Goal: Transaction & Acquisition: Purchase product/service

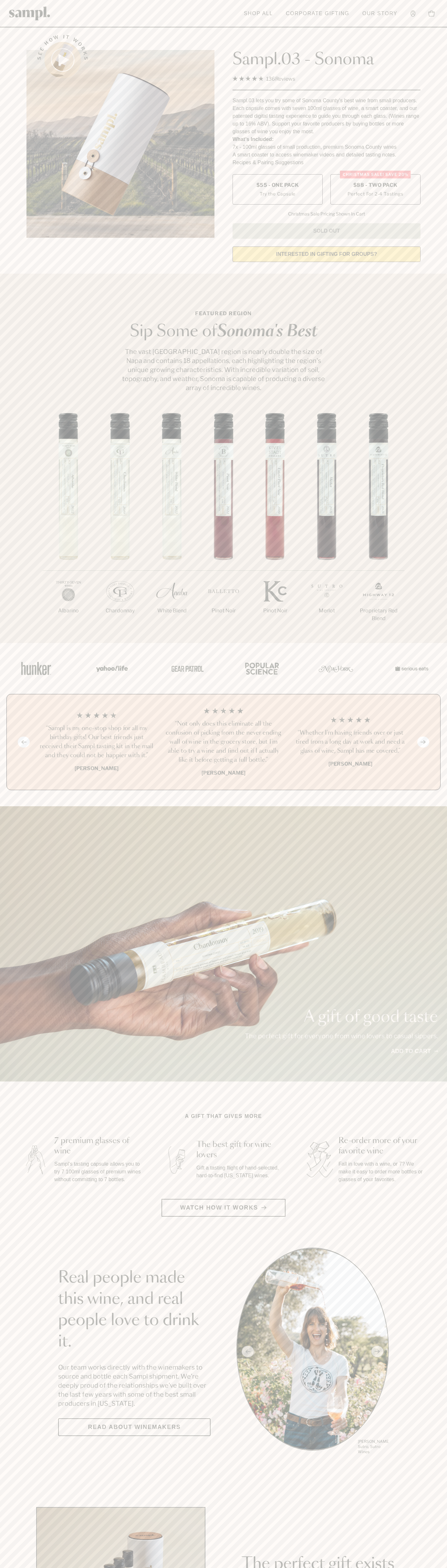
click at [375, 186] on span "$88 - Two Pack" at bounding box center [375, 185] width 44 height 7
click at [224, 743] on h3 "“Not only does this eliminate all the confusion of picking from the never endin…" at bounding box center [223, 742] width 116 height 45
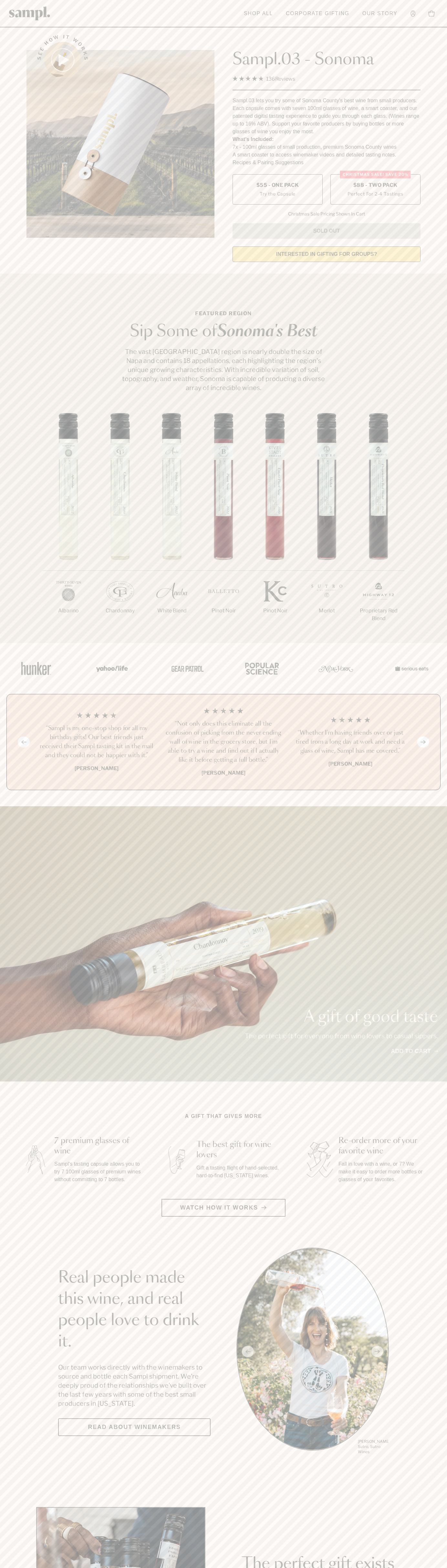
click at [112, 4] on header "Toggle navigation menu Shop All Corporate Gifting Our Story Account Story Shop …" at bounding box center [224, 13] width 447 height 27
click at [427, 307] on section "Featured Region Sip Some of Sonoma's Best The vast Sonoma County region is near…" at bounding box center [224, 458] width 447 height 369
click at [65, 1567] on html "Skip to main content Toggle navigation menu Shop All Corporate Gifting Our Stor…" at bounding box center [224, 1513] width 447 height 3026
click at [10, 752] on div "Previous slide Next slide “Not only does this eliminate all the confusion of pi…" at bounding box center [224, 742] width 434 height 96
click at [375, 186] on span "$88 - Two Pack" at bounding box center [375, 185] width 44 height 7
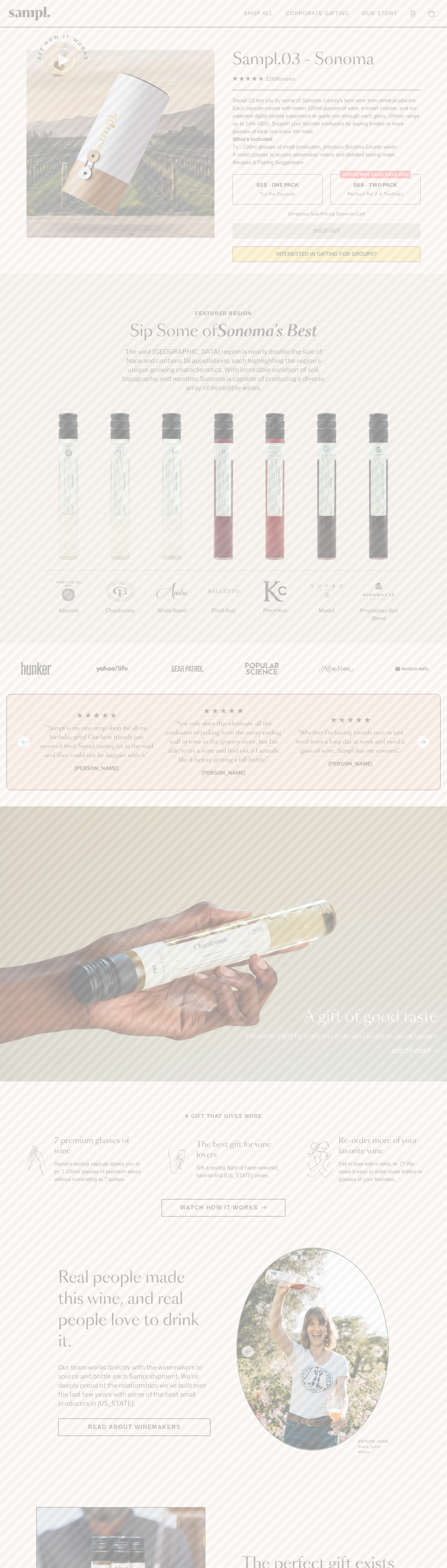
click at [224, 743] on h3 "“Not only does this eliminate all the confusion of picking from the never endin…" at bounding box center [223, 742] width 116 height 45
